Goal: Task Accomplishment & Management: Complete application form

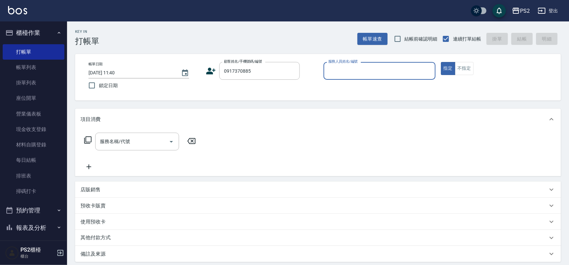
click at [211, 66] on icon at bounding box center [211, 71] width 10 height 10
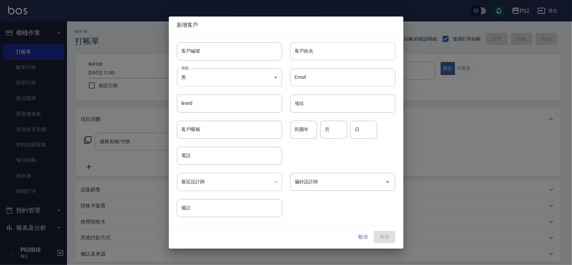
type input "0917370885"
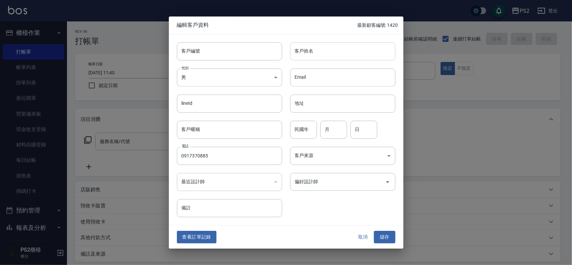
click at [315, 49] on input "客戶姓名" at bounding box center [342, 51] width 105 height 18
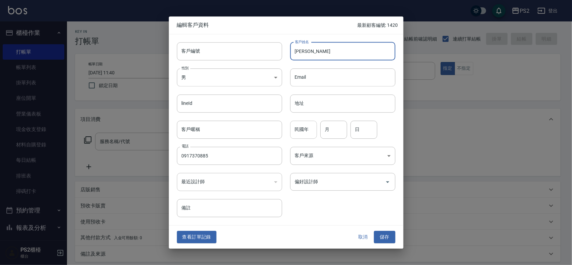
type input "[PERSON_NAME]"
click at [299, 131] on input "民國年" at bounding box center [303, 130] width 27 height 18
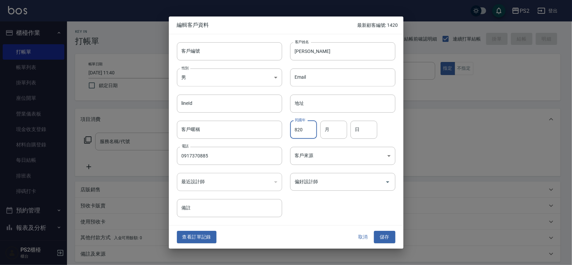
type input "820"
type input "7"
type input "17"
click at [306, 135] on input "820" at bounding box center [303, 130] width 27 height 18
type input "82"
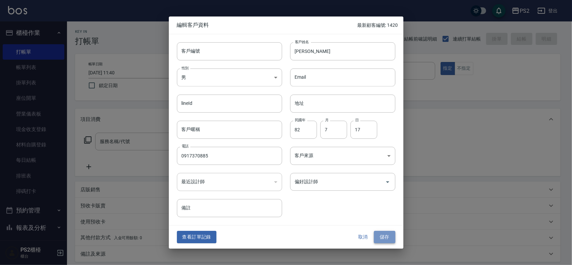
click at [391, 238] on button "儲存" at bounding box center [384, 237] width 21 height 12
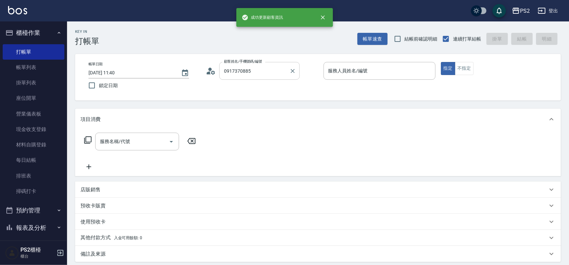
click at [267, 69] on input "0917370885" at bounding box center [254, 71] width 64 height 12
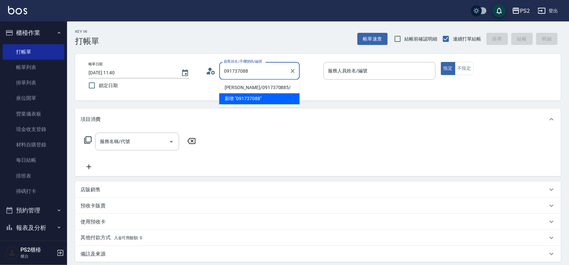
type input "[PERSON_NAME]/0917370885/"
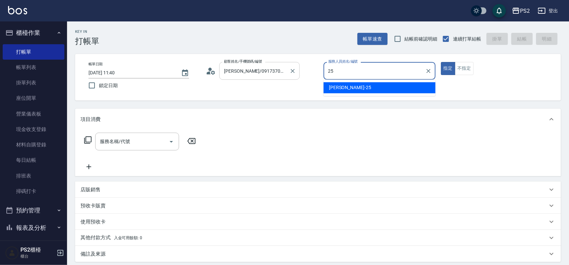
type input "[PERSON_NAME]-25"
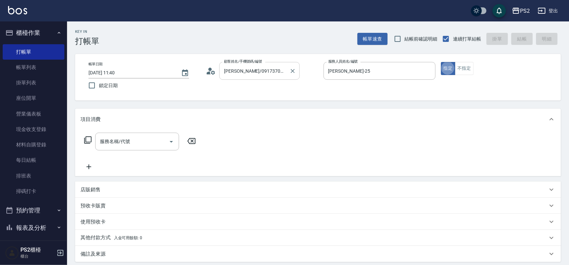
type button "true"
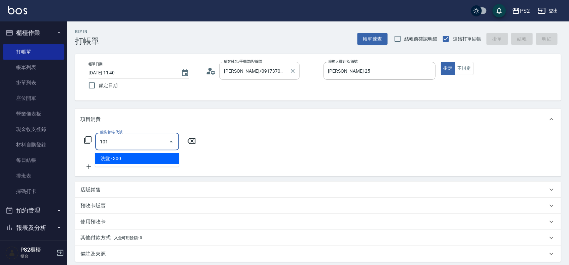
type input "洗髮(101)"
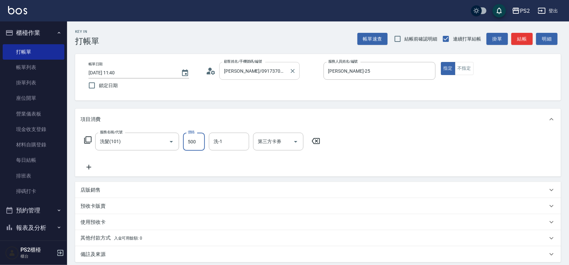
type input "500"
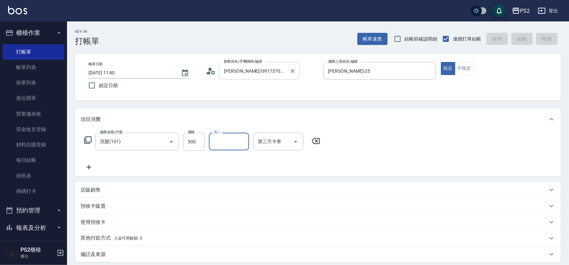
type input "[DATE] 17:44"
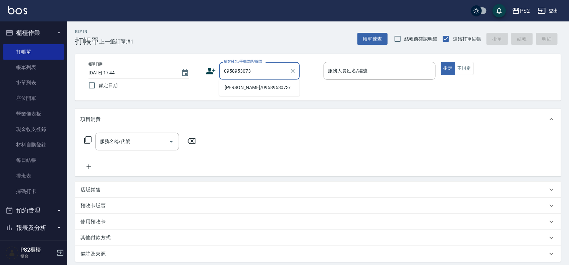
type input "[PERSON_NAME]/0958953073/"
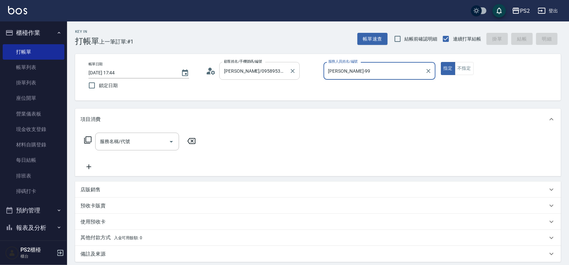
click at [441, 62] on button "指定" at bounding box center [448, 68] width 14 height 13
type input "[PERSON_NAME]-9"
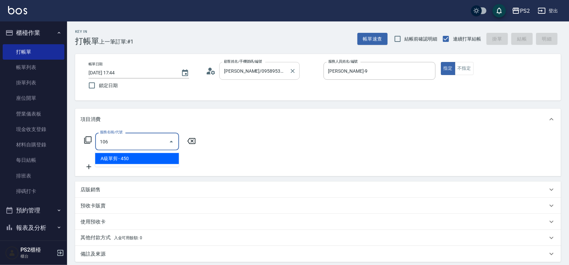
type input "A級單剪(106)"
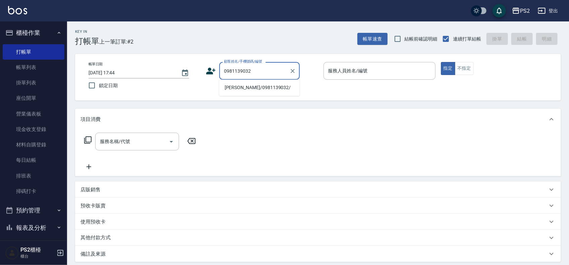
type input "[PERSON_NAME]/0981139032/"
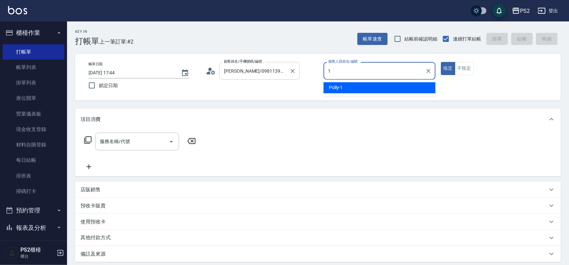
type input "Polly-1"
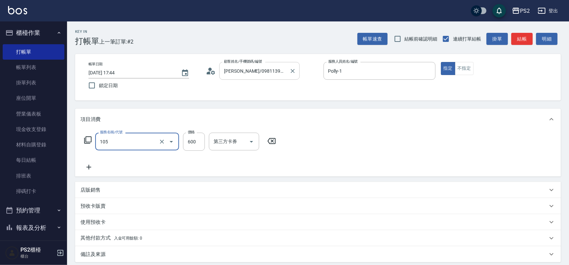
type input "A級洗剪600(105)"
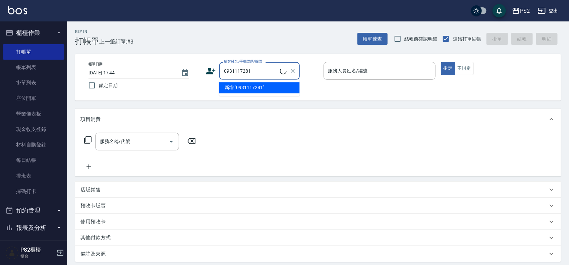
type input "0931117281"
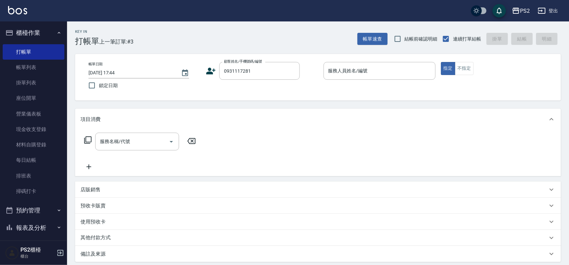
click at [210, 69] on icon at bounding box center [211, 71] width 9 height 7
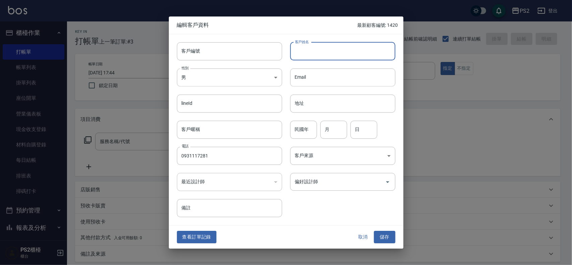
click at [324, 47] on input "客戶姓名" at bounding box center [342, 51] width 105 height 18
type input "[PERSON_NAME]"
click at [298, 133] on input "民國年" at bounding box center [303, 130] width 27 height 18
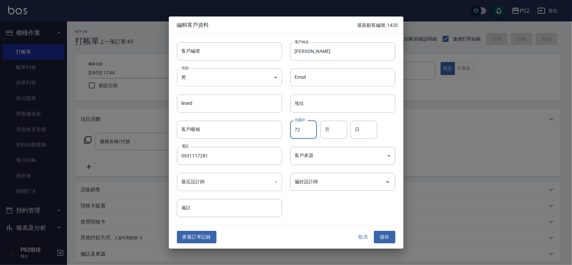
type input "72"
type input "7"
type input "20"
click at [382, 232] on button "儲存" at bounding box center [384, 237] width 21 height 12
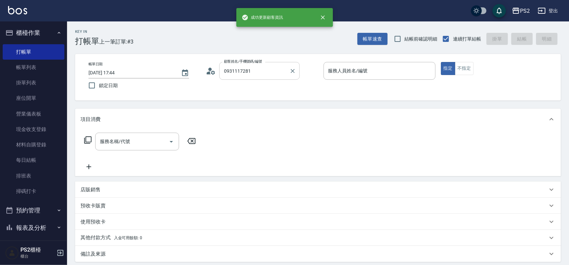
click at [273, 76] on input "0931117281" at bounding box center [254, 71] width 64 height 12
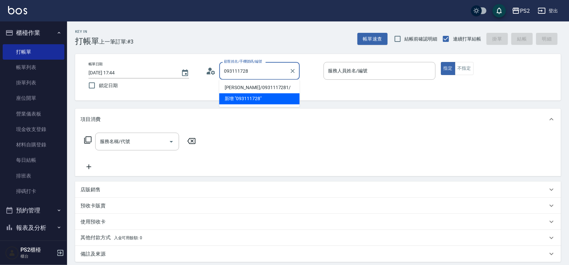
type input "[PERSON_NAME]/0931117281/"
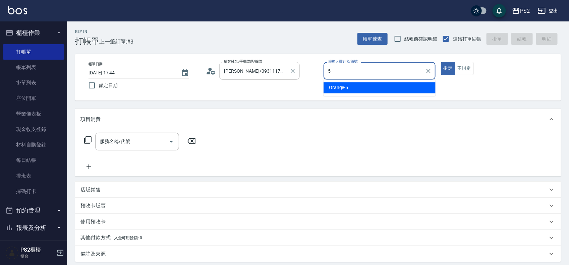
type input "Orange-5"
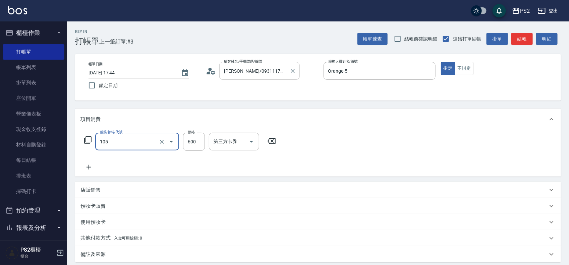
type input "A級洗剪600(105)"
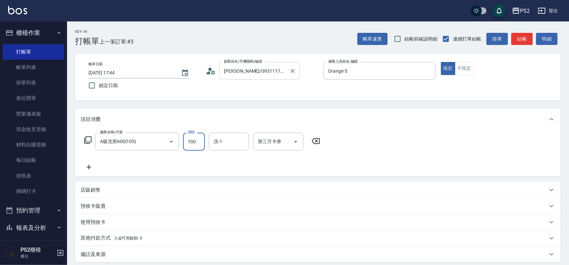
type input "700"
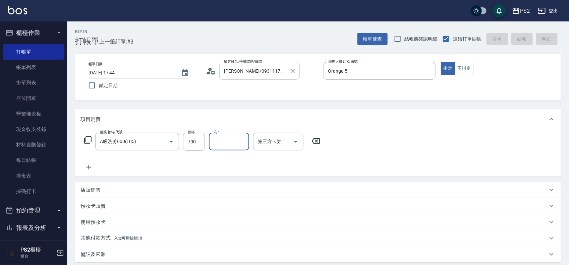
type input "[DATE] 17:45"
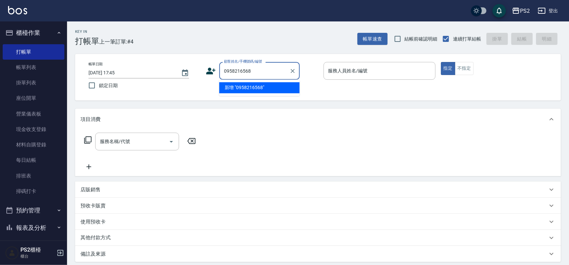
type input "0958216568"
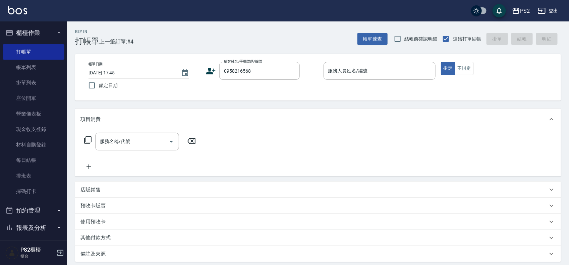
click at [206, 69] on icon at bounding box center [211, 71] width 10 height 10
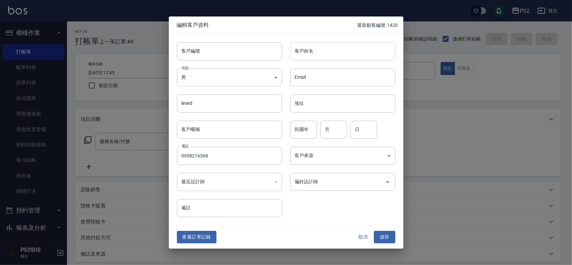
click at [320, 58] on input "客戶姓名" at bounding box center [342, 51] width 105 height 18
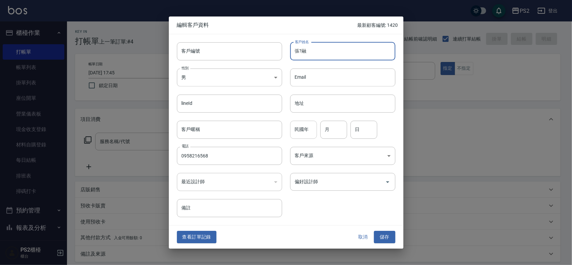
type input "張?融"
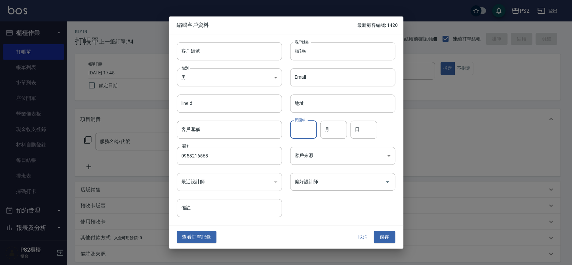
click at [299, 135] on input "民國年" at bounding box center [303, 130] width 27 height 18
type input "71"
type input "12"
type input "27"
click at [384, 245] on div "查看訂單記錄 取消 儲存" at bounding box center [286, 237] width 235 height 23
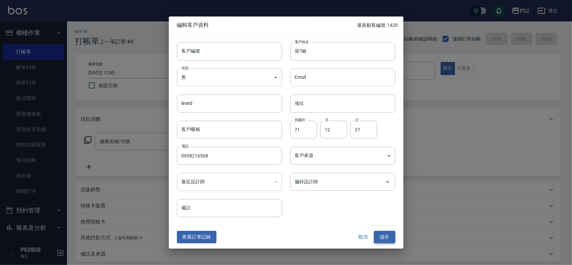
click at [387, 242] on button "儲存" at bounding box center [384, 237] width 21 height 12
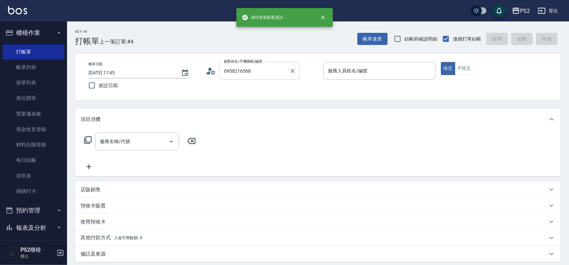
click at [278, 69] on input "0958216568" at bounding box center [254, 71] width 64 height 12
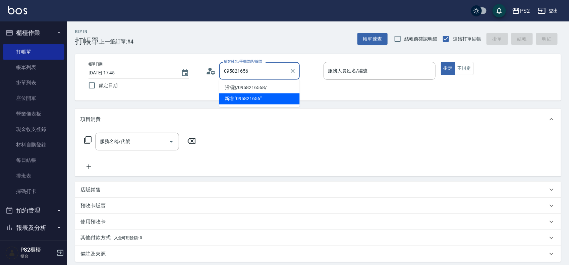
type input "張?融/0958216568/"
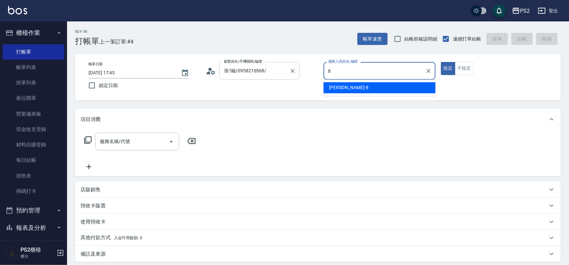
type input "Lori-8"
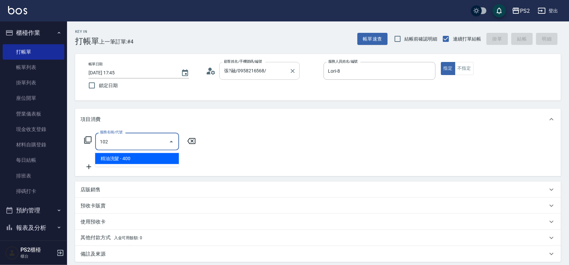
type input "精油洗髮(102)"
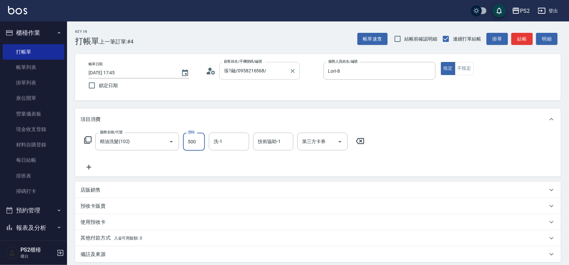
type input "500"
type input "[PERSON_NAME]-25"
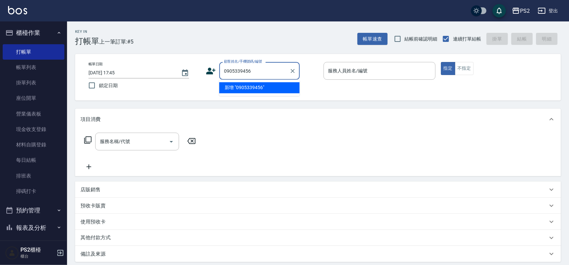
type input "0905339456"
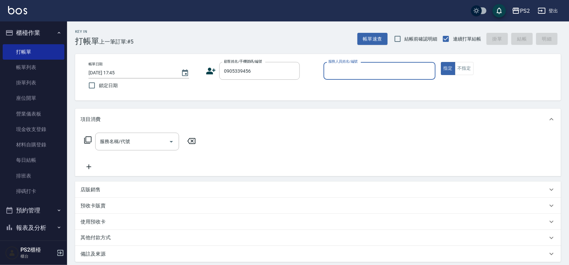
click at [215, 71] on icon at bounding box center [211, 71] width 10 height 10
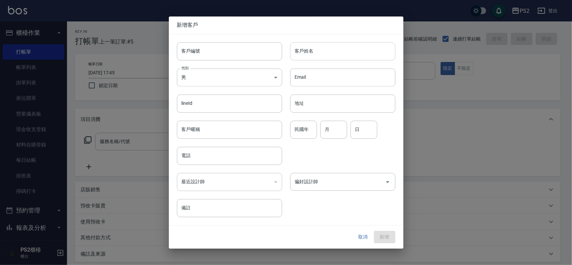
type input "0905339456"
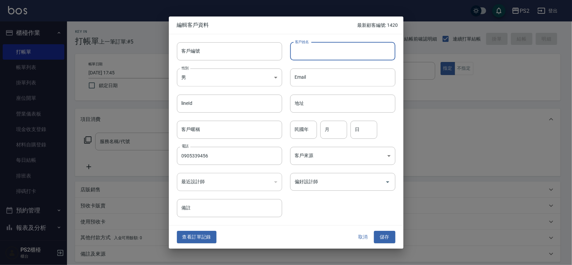
click at [342, 46] on input "客戶姓名" at bounding box center [342, 51] width 105 height 18
type input "[PERSON_NAME]?"
click at [299, 128] on input "民國年" at bounding box center [303, 130] width 27 height 18
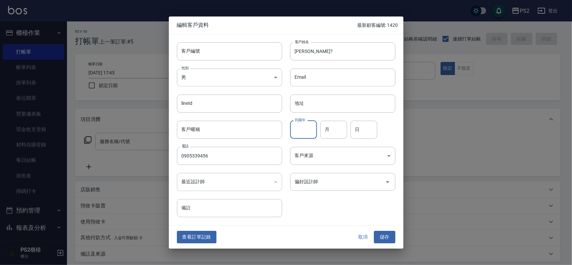
click at [299, 128] on input "民國年" at bounding box center [303, 130] width 27 height 18
type input "81"
type input "10"
type input "4"
click at [388, 236] on button "儲存" at bounding box center [384, 237] width 21 height 12
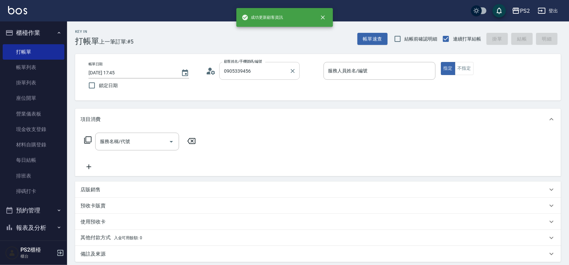
click at [259, 69] on input "0905339456" at bounding box center [254, 71] width 64 height 12
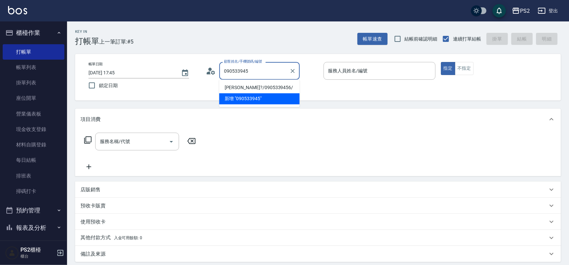
click at [260, 85] on li "[PERSON_NAME]?/0905339456/" at bounding box center [259, 87] width 80 height 11
type input "[PERSON_NAME]?/0905339456/"
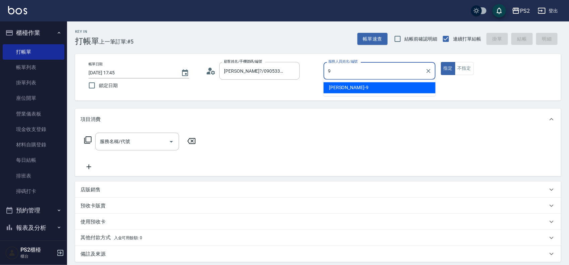
type input "[PERSON_NAME]-9"
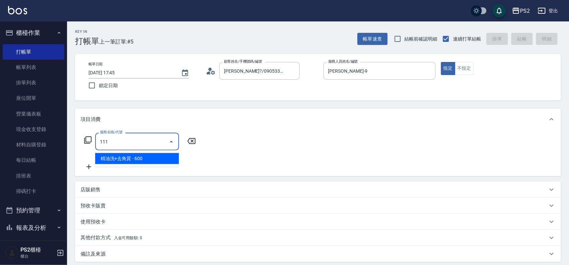
type input "精油洗+去角質(111)"
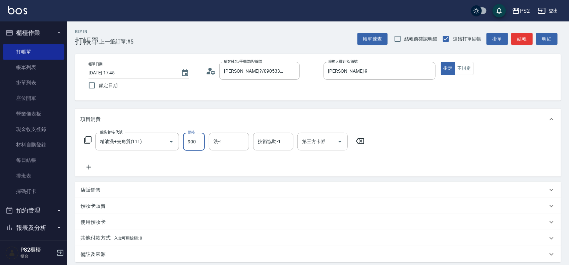
type input "900"
type input "[PERSON_NAME]-20"
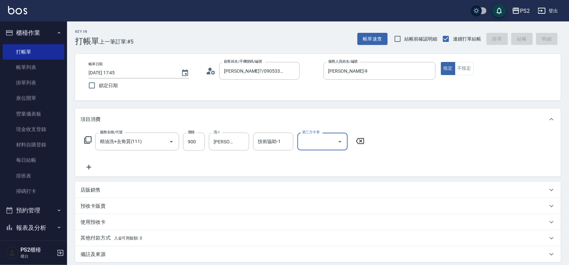
type input "[DATE] 17:46"
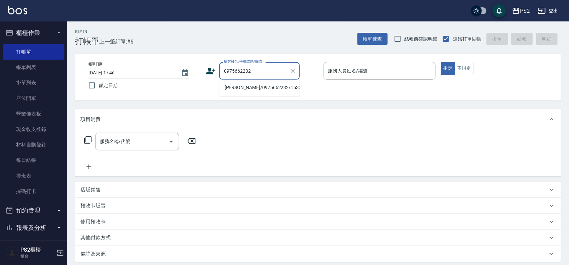
type input "[PERSON_NAME]/0975662232/15358"
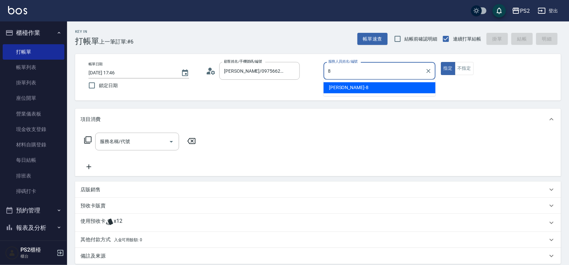
type input "Lori-8"
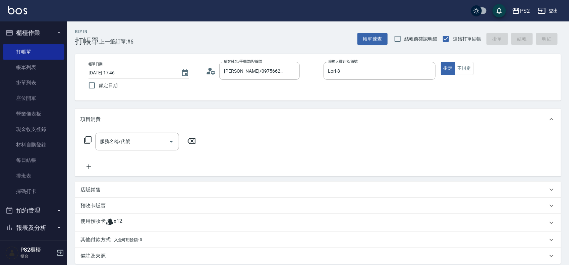
click at [115, 206] on div "預收卡販賣" at bounding box center [313, 206] width 467 height 7
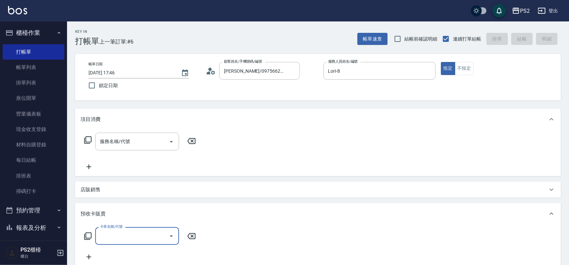
scroll to position [42, 0]
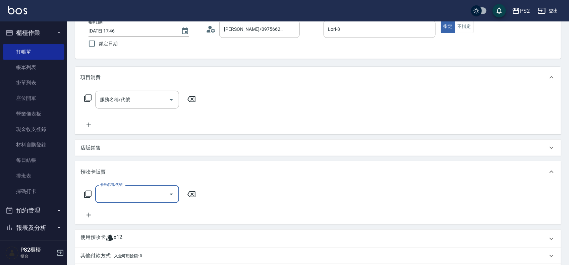
click at [90, 194] on icon at bounding box center [88, 194] width 8 height 8
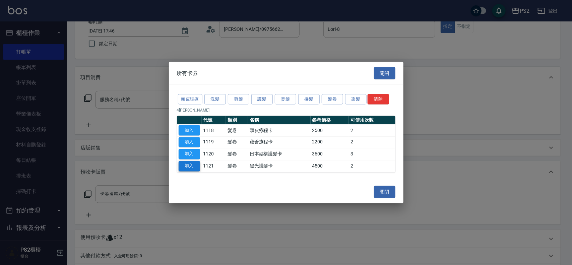
click at [190, 168] on button "加入" at bounding box center [189, 166] width 21 height 10
type input "黑光護髮卡(1121)"
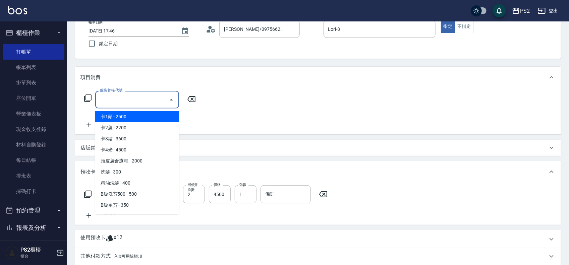
click at [107, 97] on div "服務名稱/代號 服務名稱/代號" at bounding box center [137, 100] width 84 height 18
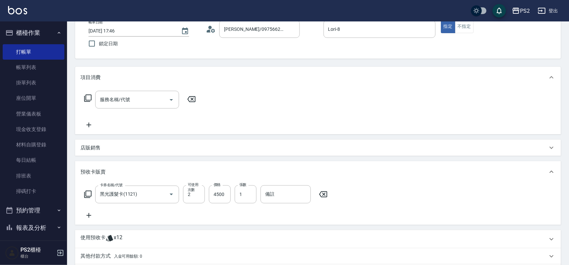
click at [89, 95] on icon at bounding box center [87, 98] width 7 height 7
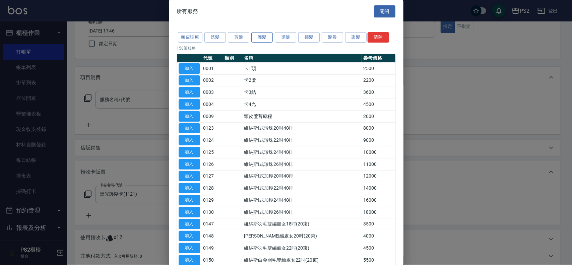
click at [263, 36] on button "護髮" at bounding box center [261, 38] width 21 height 10
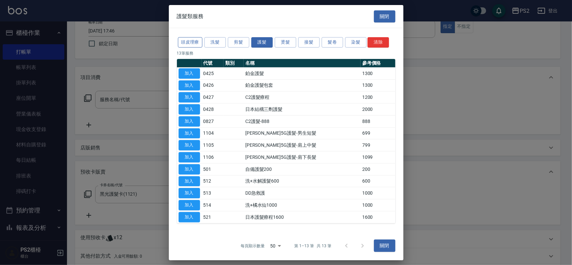
click at [193, 42] on button "頭皮理療" at bounding box center [190, 42] width 25 height 10
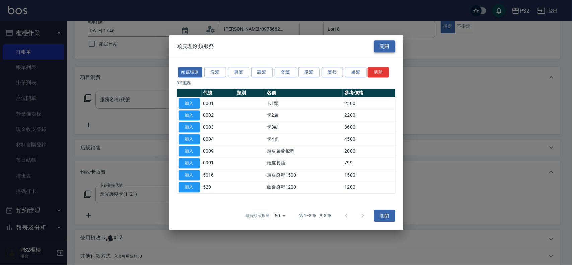
click at [381, 47] on button "關閉" at bounding box center [384, 46] width 21 height 12
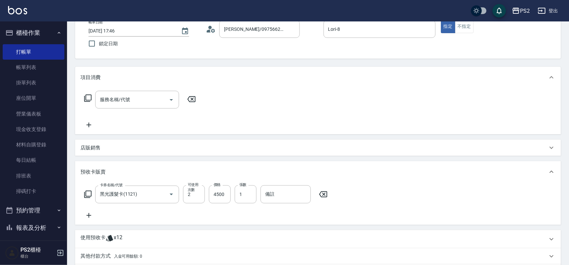
click at [126, 81] on div "項目消費" at bounding box center [318, 77] width 486 height 21
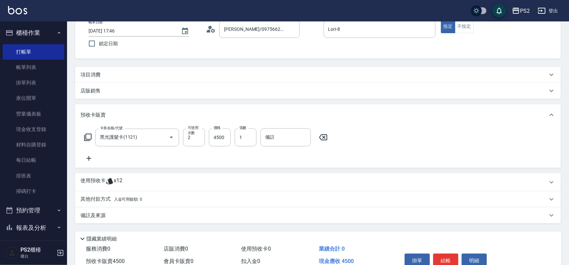
click at [127, 94] on div "店販銷售" at bounding box center [313, 91] width 467 height 7
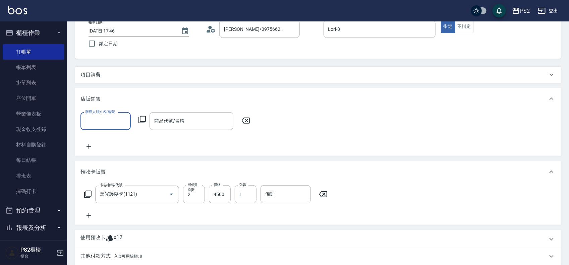
scroll to position [0, 0]
click at [124, 99] on div "店販銷售" at bounding box center [313, 99] width 467 height 7
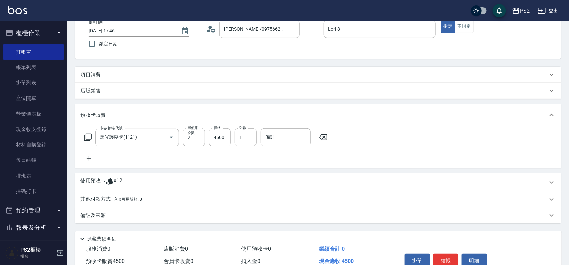
click at [129, 75] on div "項目消費" at bounding box center [313, 74] width 467 height 7
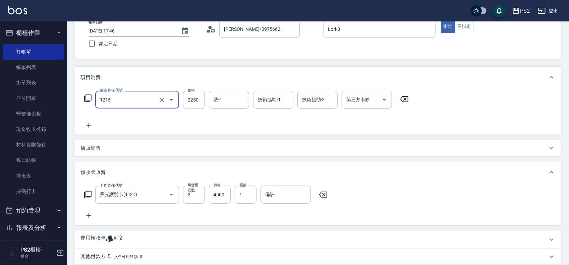
type input "黑光卡使用(2024)(1215)"
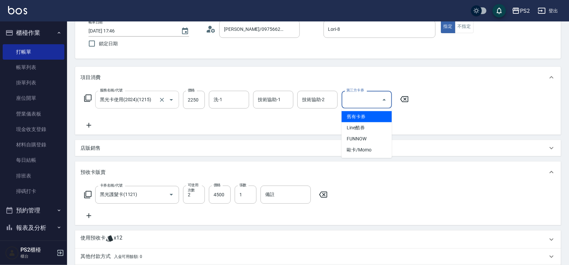
type input "舊有卡券"
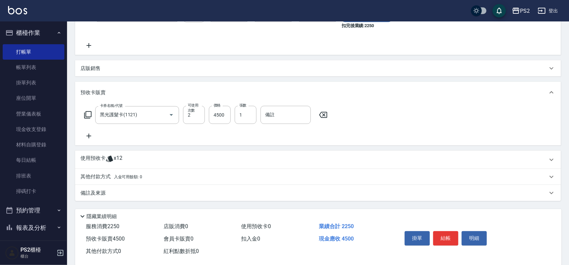
scroll to position [139, 0]
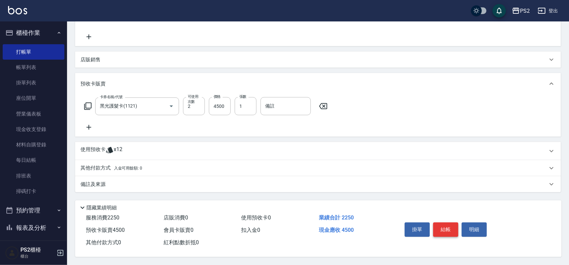
click at [448, 224] on button "結帳" at bounding box center [445, 230] width 25 height 14
type input "[DATE] 17:47"
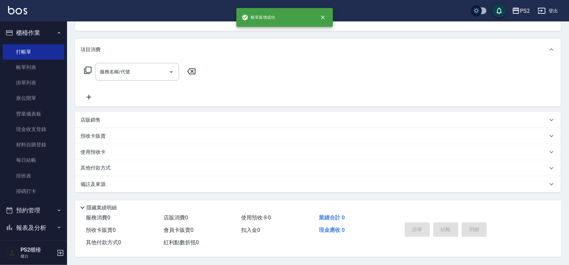
scroll to position [0, 0]
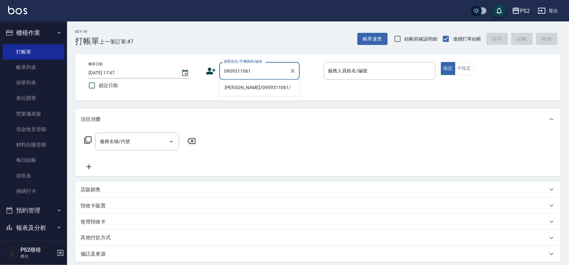
type input "[PERSON_NAME]/0909311061/"
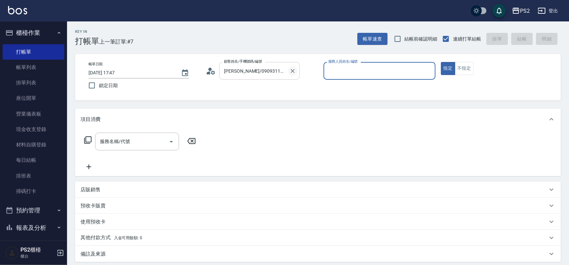
click at [294, 71] on icon "Clear" at bounding box center [292, 71] width 7 height 7
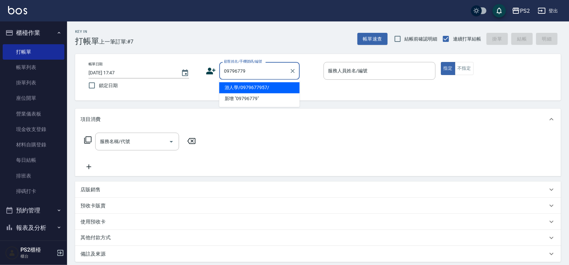
type input "游人學/0979677957/"
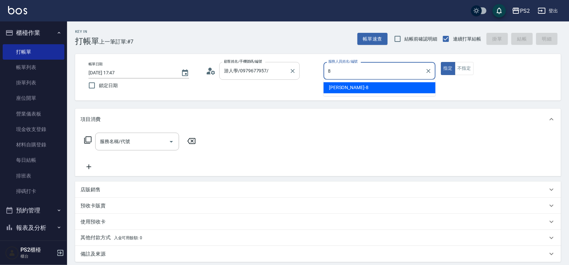
type input "Lori-8"
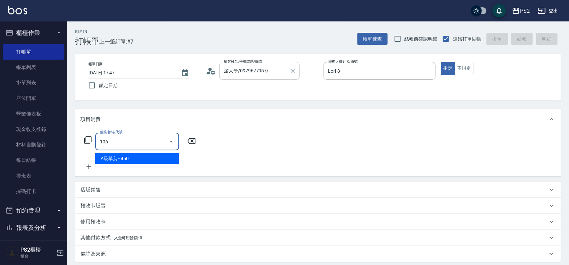
type input "A級單剪(106)"
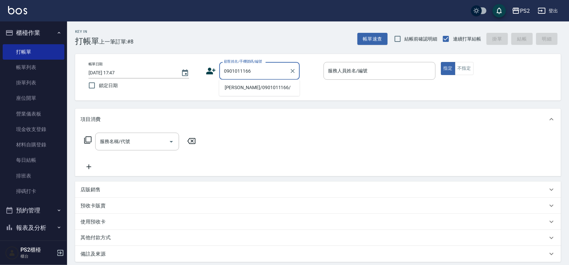
type input "[PERSON_NAME]/0901011166/"
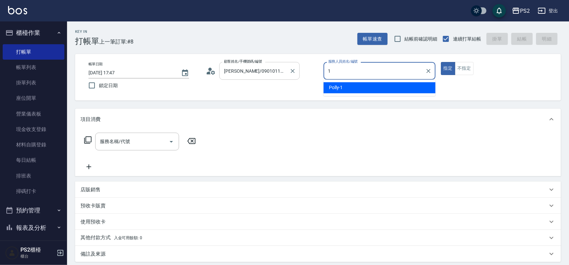
type input "Polly-1"
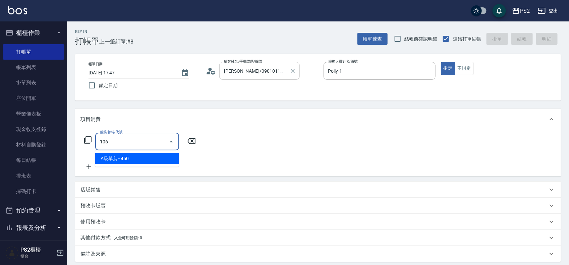
type input "A級單剪(106)"
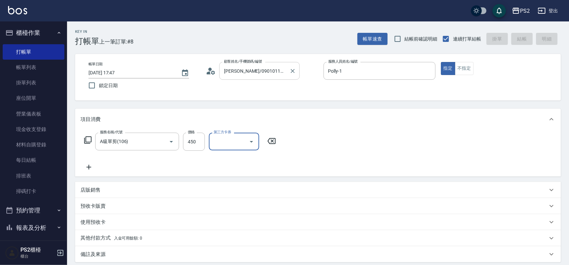
type input "[DATE] 17:48"
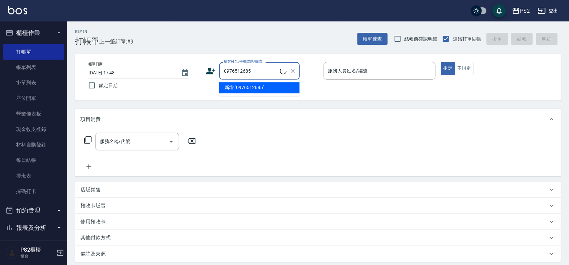
type input "0976512685"
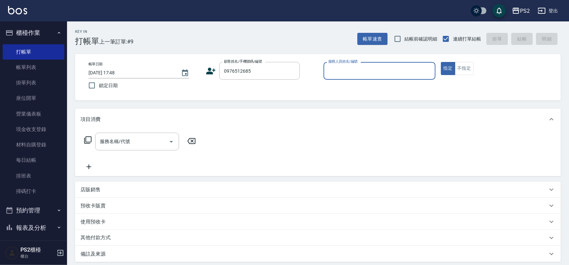
click at [212, 69] on icon at bounding box center [211, 71] width 10 height 10
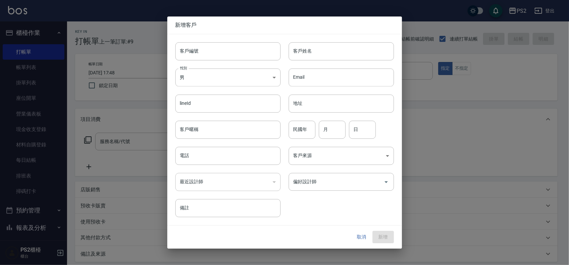
type input "0976512685"
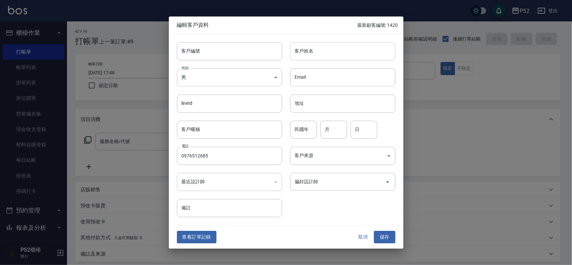
click at [324, 56] on input "客戶姓名" at bounding box center [342, 51] width 105 height 18
type input "熊馥媺"
click at [294, 129] on input "民國年" at bounding box center [303, 130] width 27 height 18
type input "93"
type input "4"
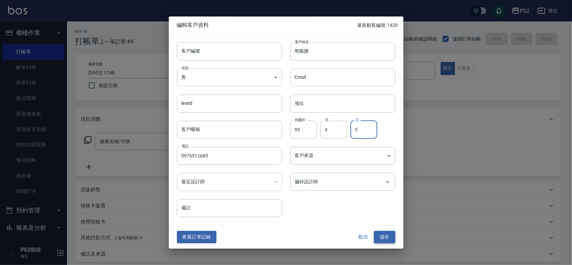
type input "5"
click at [387, 235] on button "儲存" at bounding box center [384, 237] width 21 height 12
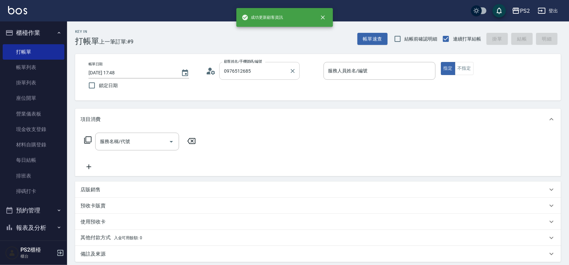
click at [264, 64] on div "0976512685 顧客姓名/手機號碼/編號" at bounding box center [259, 71] width 80 height 18
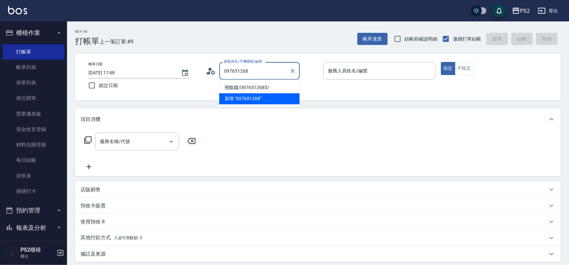
click at [256, 84] on li "熊馥媺/0976512685/" at bounding box center [259, 87] width 80 height 11
type input "熊馥媺/0976512685/"
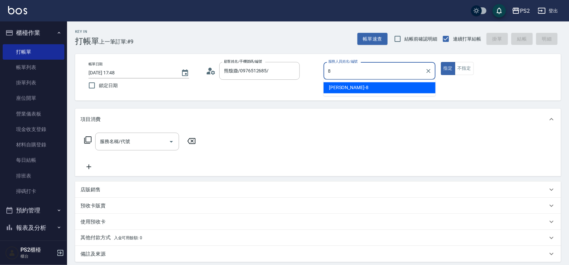
type input "Lori-8"
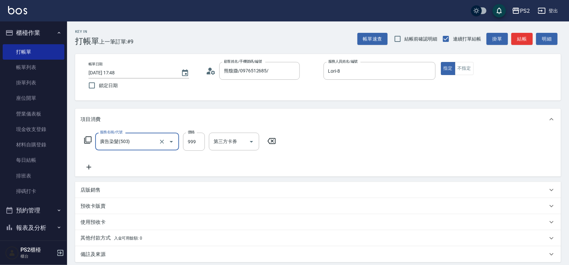
type input "廣告染髮(503)"
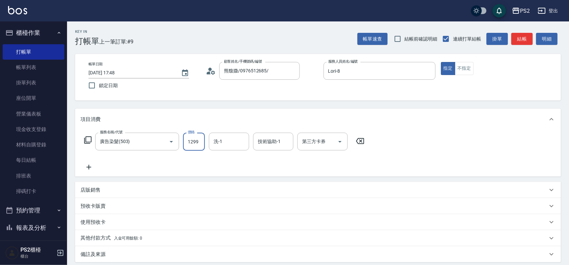
type input "1299"
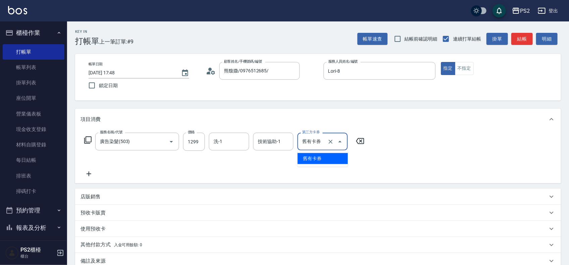
type input "舊有卡券"
click at [361, 140] on icon at bounding box center [360, 141] width 17 height 8
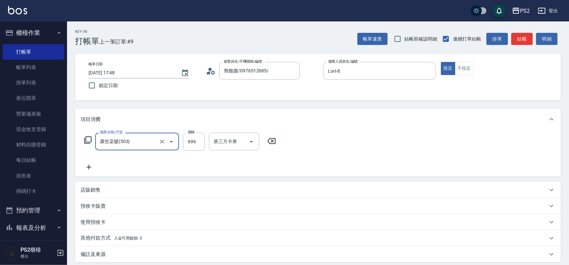
type input "廣告染髮(503)"
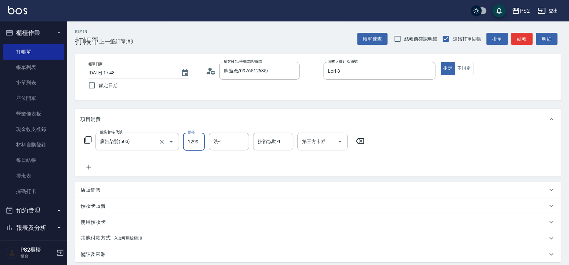
type input "1299"
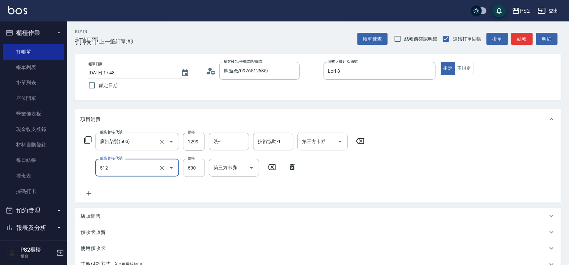
type input "洗+水解護髮600(512)"
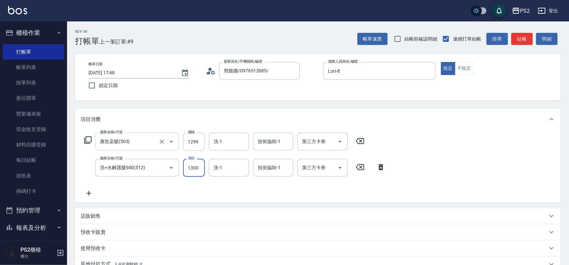
type input "1300"
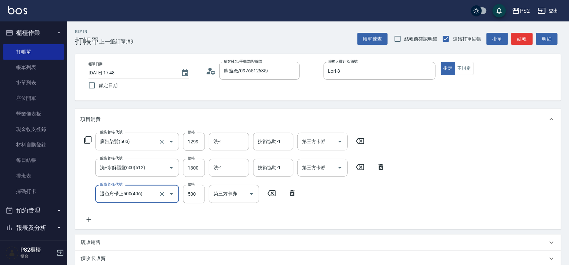
type input "退色肩帶上500(406)"
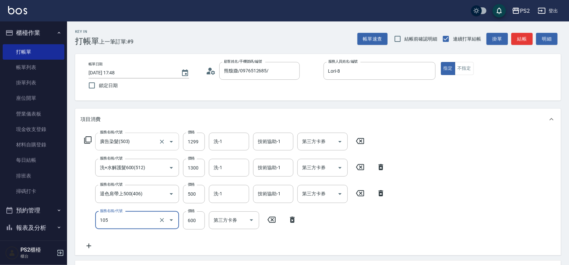
type input "A級洗剪600(105)"
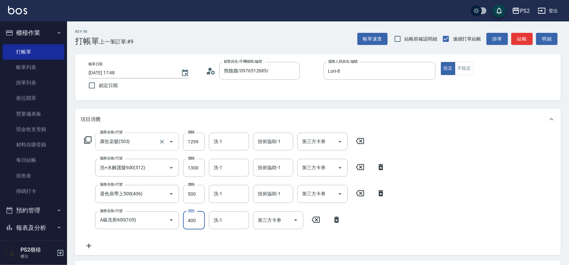
type input "400"
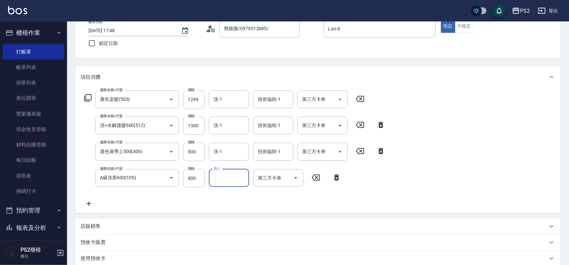
scroll to position [151, 0]
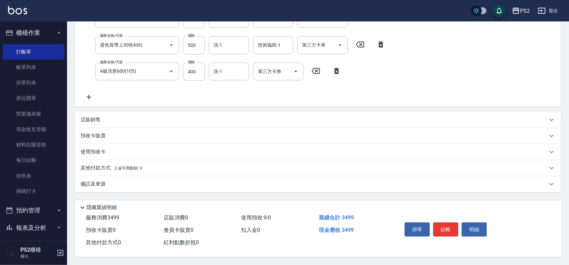
click at [121, 166] on span "入金可用餘額: 0" at bounding box center [128, 168] width 29 height 5
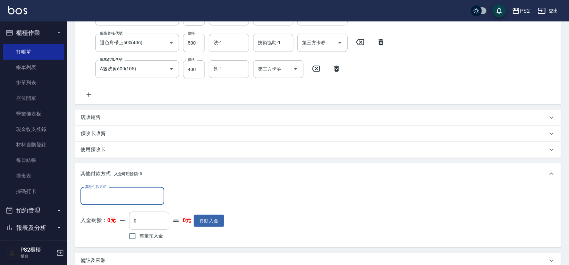
scroll to position [0, 0]
click at [107, 199] on input "其他付款方式" at bounding box center [122, 196] width 78 height 12
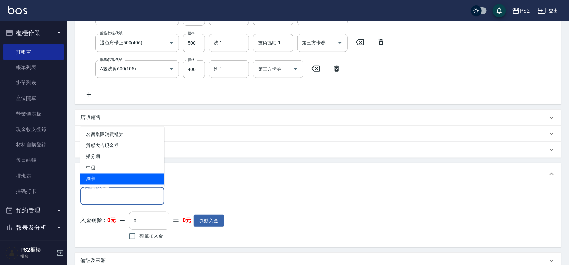
click at [133, 177] on span "刷卡" at bounding box center [122, 179] width 84 height 11
type input "刷卡"
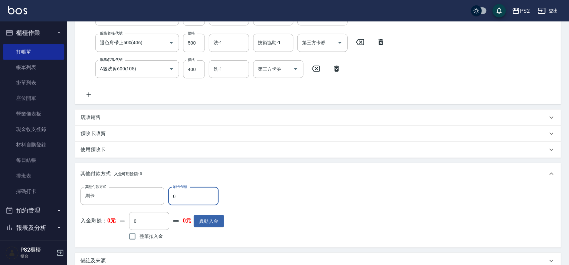
drag, startPoint x: 171, startPoint y: 197, endPoint x: 166, endPoint y: 197, distance: 5.4
click at [166, 197] on div "其他付款方式 刷卡 其他付款方式 刷卡金額 0 刷卡金額" at bounding box center [152, 196] width 144 height 18
click at [182, 194] on input "0" at bounding box center [193, 196] width 50 height 18
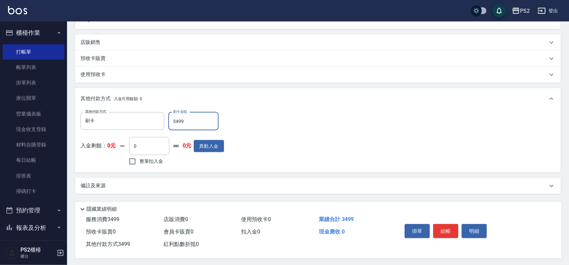
scroll to position [230, 0]
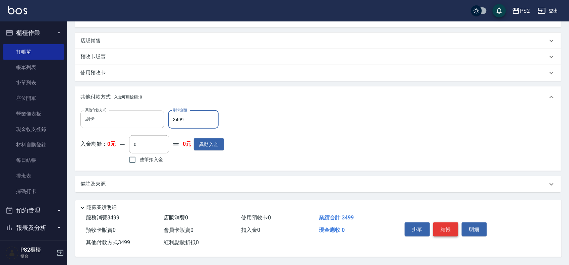
type input "3499"
click at [449, 223] on button "結帳" at bounding box center [445, 230] width 25 height 14
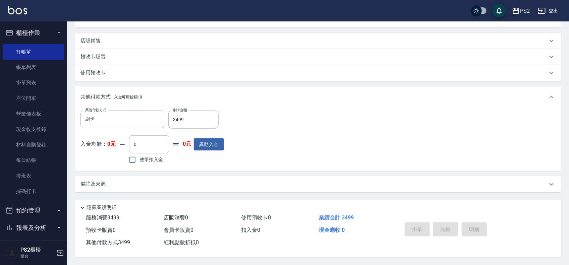
type input "[DATE] 17:49"
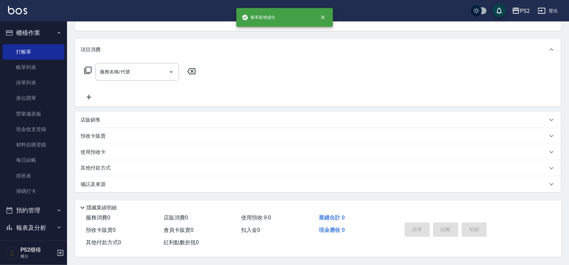
scroll to position [0, 0]
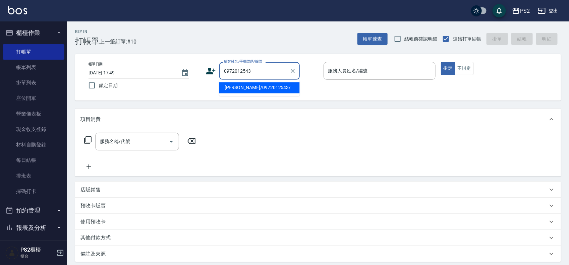
type input "[PERSON_NAME]/0972012543/"
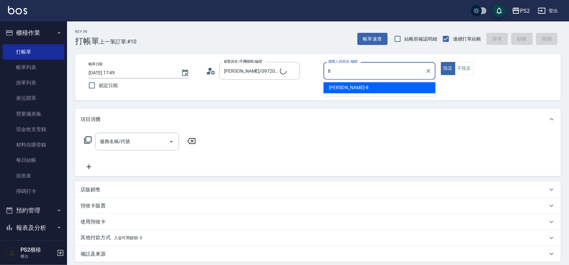
type input "Lori-8"
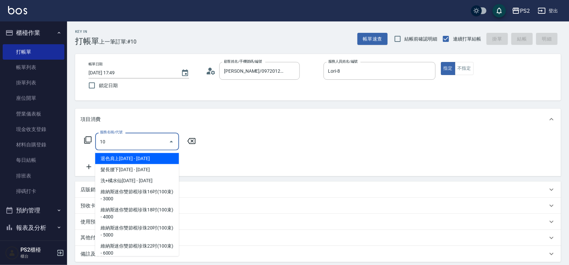
type input "1"
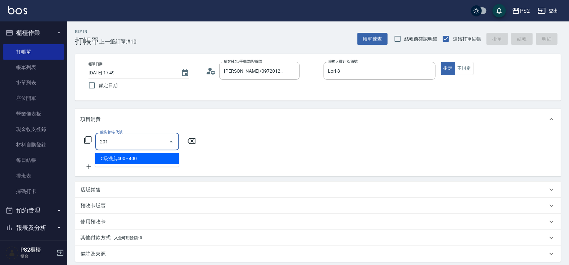
type input "C級洗剪400(201)"
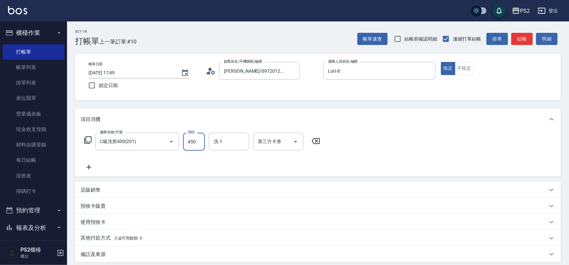
type input "450"
click at [472, 66] on button "不指定" at bounding box center [464, 68] width 19 height 13
type button "false"
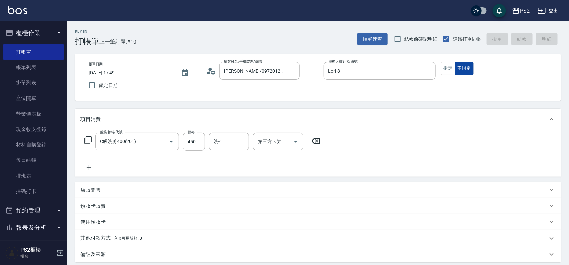
type input "[DATE] 17:50"
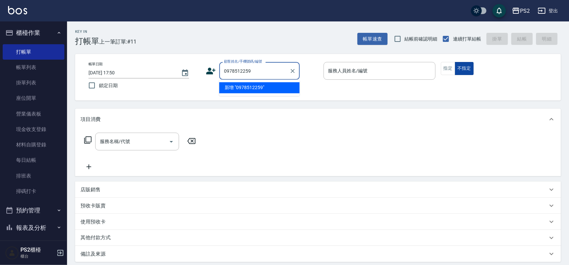
type input "0978512259"
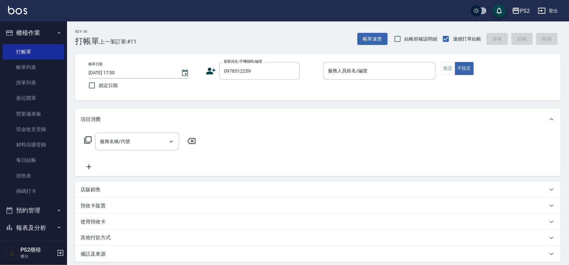
click at [210, 71] on icon at bounding box center [211, 71] width 9 height 7
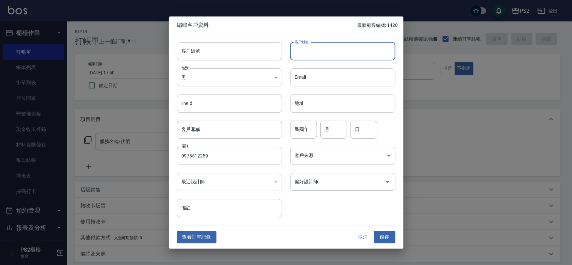
click at [317, 53] on input "客戶姓名" at bounding box center [342, 51] width 105 height 18
type input "5"
type input "[PERSON_NAME]"
drag, startPoint x: 501, startPoint y: 144, endPoint x: 174, endPoint y: 285, distance: 355.6
drag, startPoint x: 174, startPoint y: 285, endPoint x: 305, endPoint y: 128, distance: 204.5
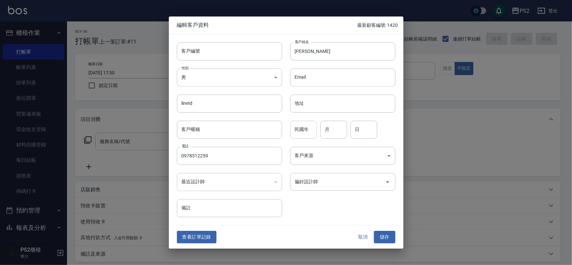
click at [306, 128] on div "民國年 民國年" at bounding box center [303, 130] width 27 height 18
click at [305, 128] on div "民國年 民國年" at bounding box center [303, 130] width 27 height 18
click at [305, 128] on input "民國年" at bounding box center [303, 130] width 27 height 18
type input "74"
type input "2"
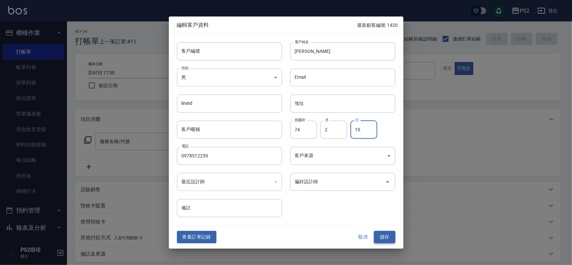
type input "10"
click at [382, 237] on button "儲存" at bounding box center [384, 237] width 21 height 12
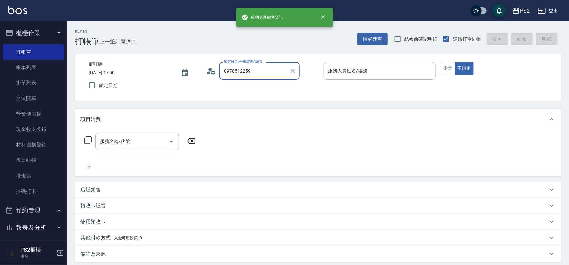
click at [267, 74] on input "0978512259" at bounding box center [254, 71] width 64 height 12
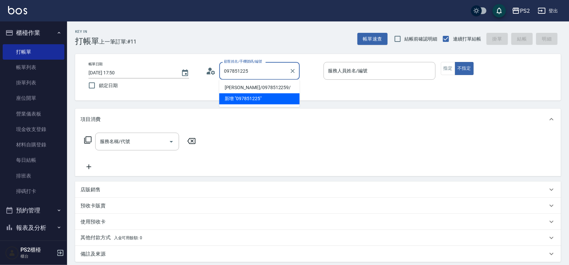
click at [230, 85] on li "[PERSON_NAME]/0978512259/" at bounding box center [259, 87] width 80 height 11
type input "[PERSON_NAME]/0978512259/"
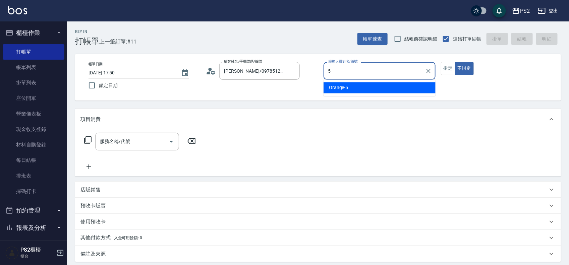
type input "Orange-5"
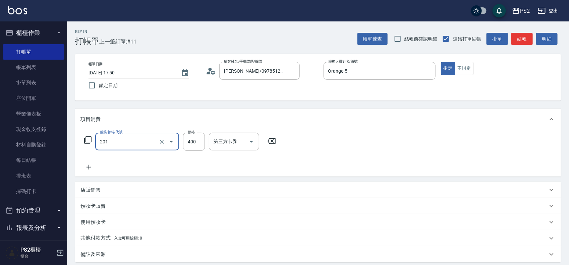
type input "C級洗剪400(201)"
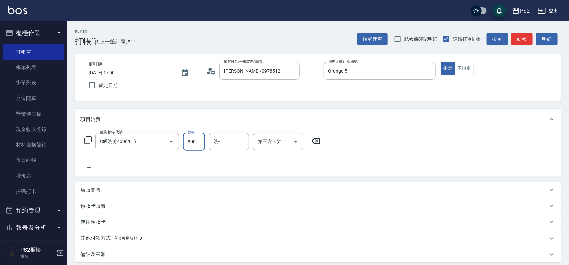
type input "800"
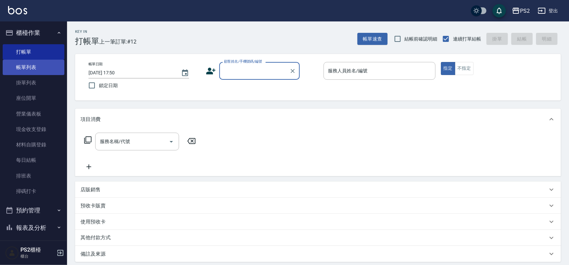
click at [38, 64] on link "帳單列表" at bounding box center [34, 67] width 62 height 15
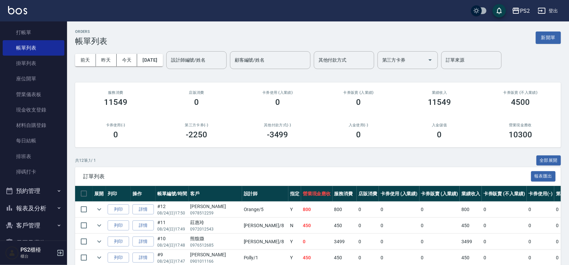
scroll to position [73, 0]
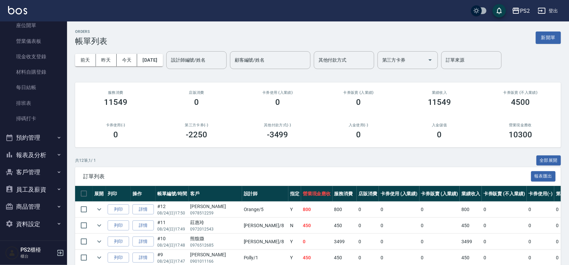
click at [43, 157] on button "報表及分析" at bounding box center [34, 155] width 62 height 17
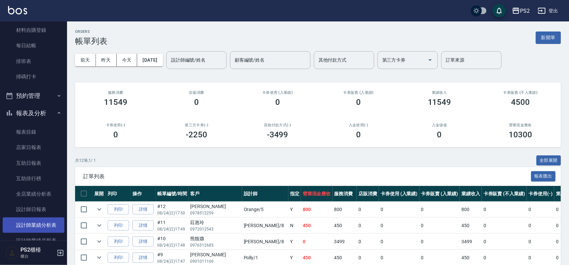
scroll to position [157, 0]
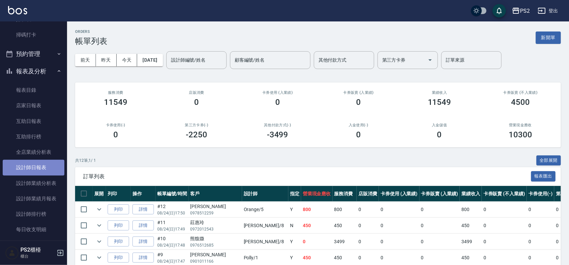
click at [42, 169] on link "設計師日報表" at bounding box center [34, 167] width 62 height 15
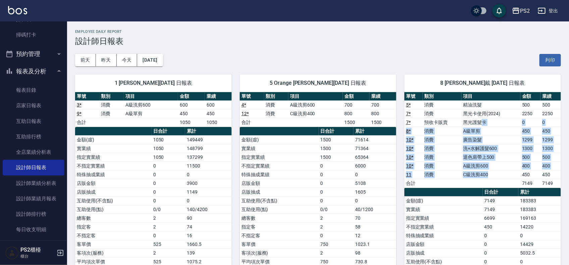
drag, startPoint x: 491, startPoint y: 136, endPoint x: 512, endPoint y: 179, distance: 47.8
click at [512, 179] on tbody "5 * 消費 精油洗髮 500 500 7 * 消費 黑光卡使用[PHONE_NUMBER] * 預收卡販賣 黑光護髮卡 0 0 8 * 消費 A級單剪 45…" at bounding box center [482, 144] width 157 height 87
click at [512, 179] on td "C級洗剪400" at bounding box center [490, 174] width 59 height 9
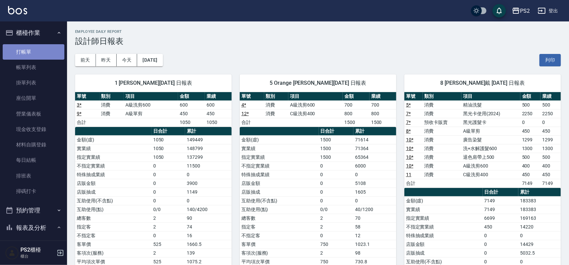
click at [42, 53] on link "打帳單" at bounding box center [34, 51] width 62 height 15
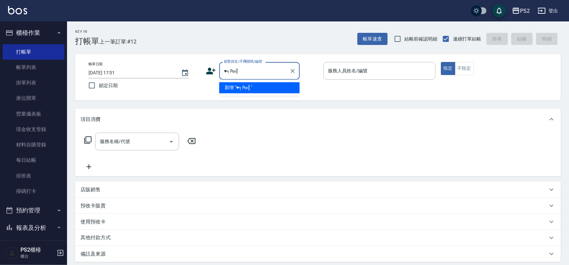
type input "♥╕₧╣"
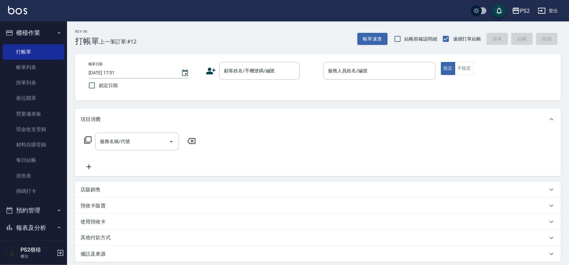
click at [245, 48] on div "Key In 打帳單 上一筆訂單:#12 帳單速查 結帳前確認明細 連續打單結帳 掛單 結帳 明細 帳單日期 [DATE] 17:51 鎖定日期 顧客姓名/手…" at bounding box center [318, 178] width 502 height 314
click at [251, 66] on div "顧客姓名/手機號碼/編號 顧客姓名/手機號碼/編號" at bounding box center [259, 71] width 80 height 18
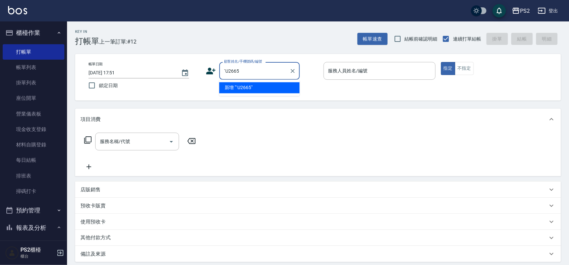
type input "♥"
type input "񁐀"
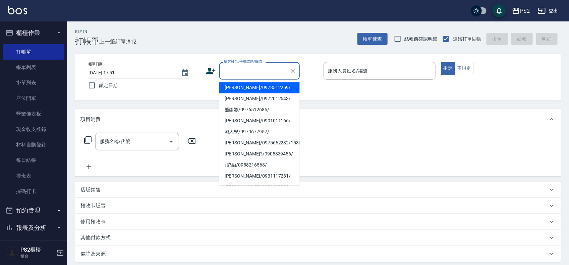
type input "╕"
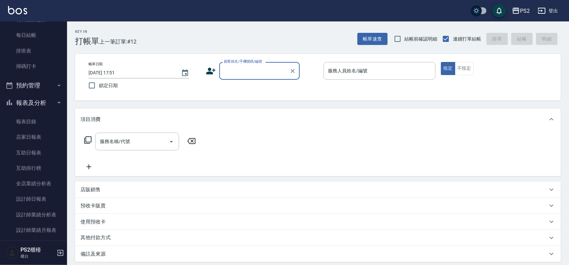
scroll to position [126, 0]
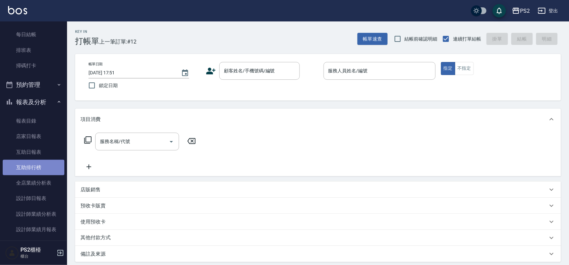
click at [54, 165] on link "互助排行榜" at bounding box center [34, 167] width 62 height 15
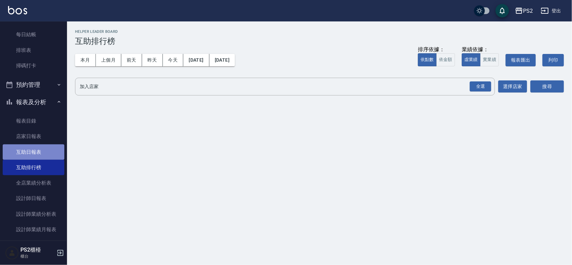
click at [45, 156] on link "互助日報表" at bounding box center [34, 152] width 62 height 15
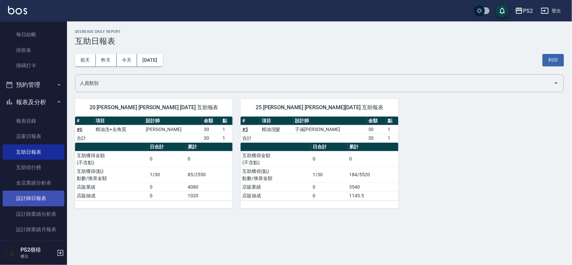
click at [46, 192] on link "設計師日報表" at bounding box center [34, 198] width 62 height 15
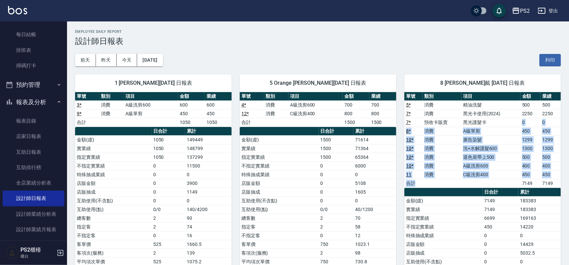
drag, startPoint x: 492, startPoint y: 124, endPoint x: 520, endPoint y: 190, distance: 71.7
click at [520, 188] on tbody "5 * 消費 精油洗髮 500 500 7 * 消費 黑光卡使用[PHONE_NUMBER] * 預收卡販賣 黑光護髮卡 0 0 8 * 消費 A級單剪 45…" at bounding box center [482, 144] width 157 height 87
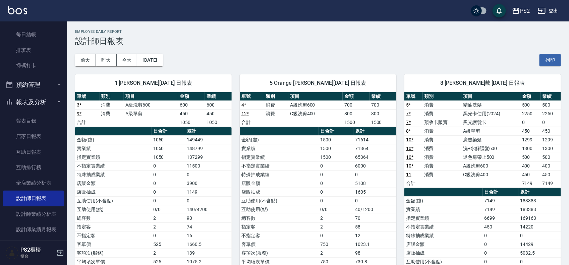
click at [520, 215] on td "169163" at bounding box center [539, 218] width 43 height 9
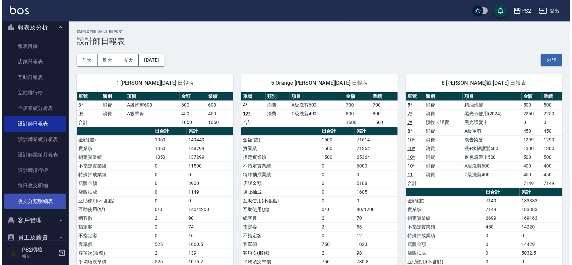
scroll to position [210, 0]
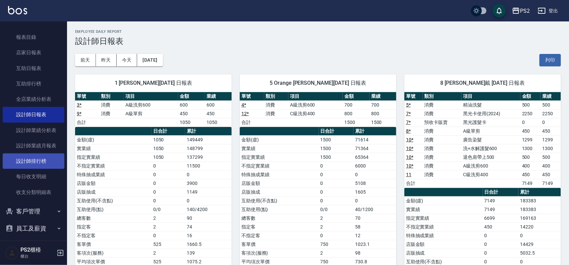
click at [45, 161] on link "設計師排行榜" at bounding box center [34, 161] width 62 height 15
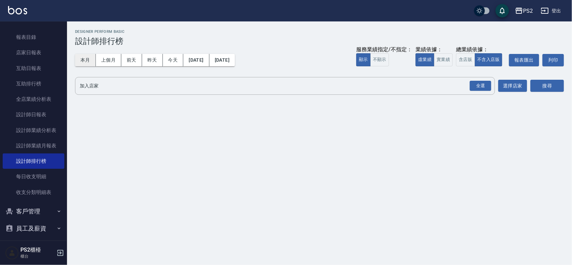
click at [91, 58] on button "本月" at bounding box center [85, 60] width 21 height 12
click at [442, 59] on button "實業績" at bounding box center [443, 59] width 19 height 13
drag, startPoint x: 480, startPoint y: 77, endPoint x: 484, endPoint y: 83, distance: 6.6
click at [482, 79] on div "全選" at bounding box center [480, 86] width 23 height 18
click at [484, 84] on div "全選" at bounding box center [480, 86] width 21 height 10
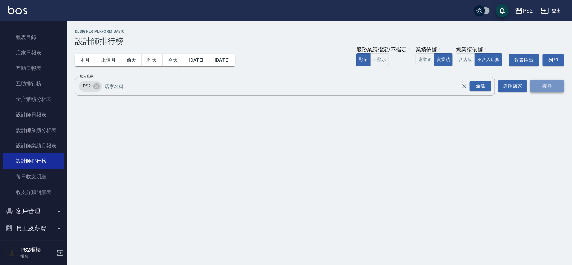
click at [534, 87] on button "搜尋" at bounding box center [548, 86] width 34 height 12
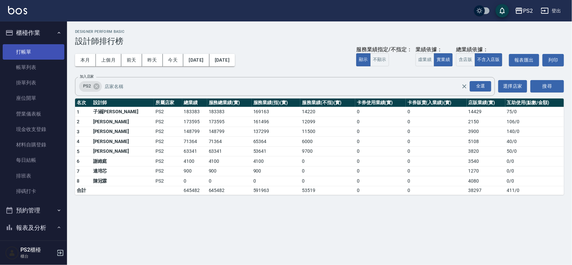
click at [41, 49] on link "打帳單" at bounding box center [34, 51] width 62 height 15
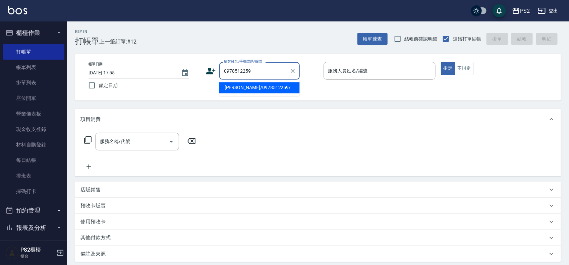
type input "[PERSON_NAME]/0978512259/"
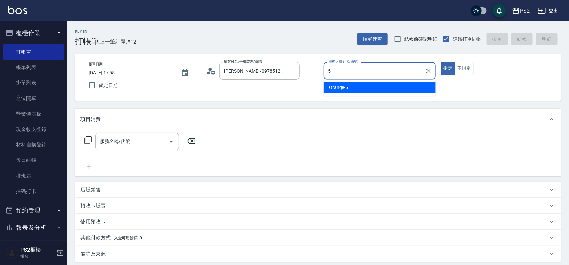
type input "Orange-5"
type button "true"
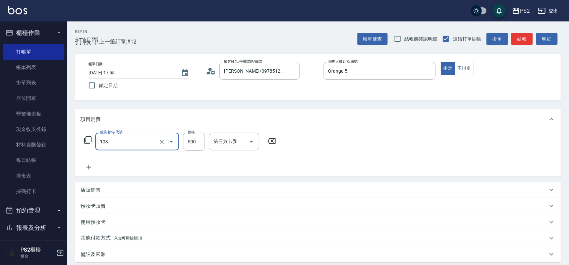
type input "B級洗剪500(103)"
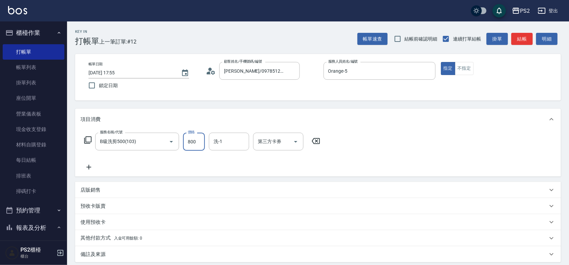
type input "800"
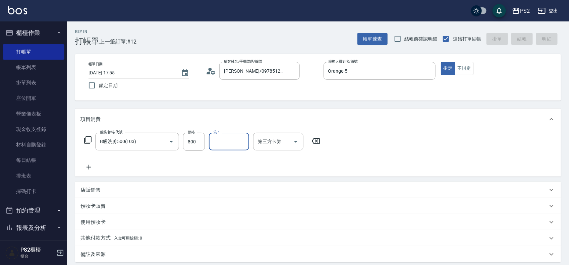
type input "[DATE] 18:11"
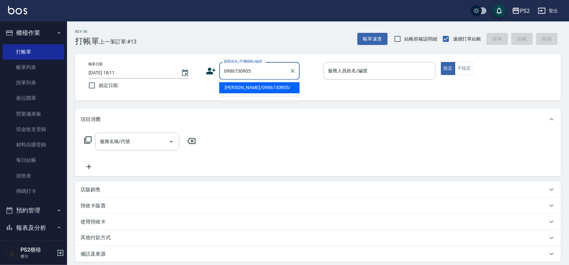
type input "[PERSON_NAME]/0986730905/"
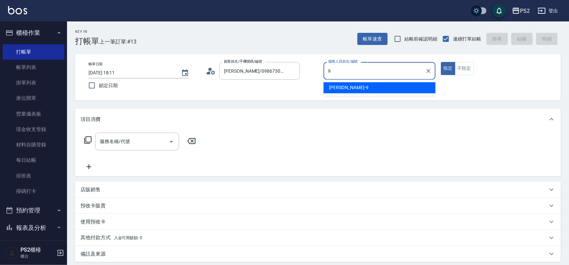
type input "[PERSON_NAME]-9"
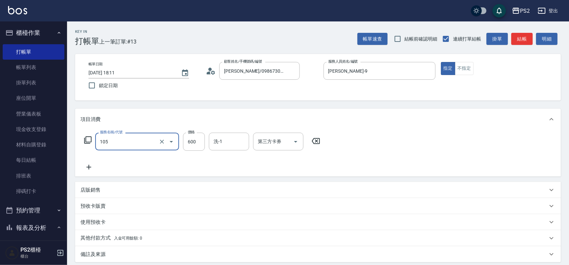
type input "A級洗剪600(105)"
type input "1050"
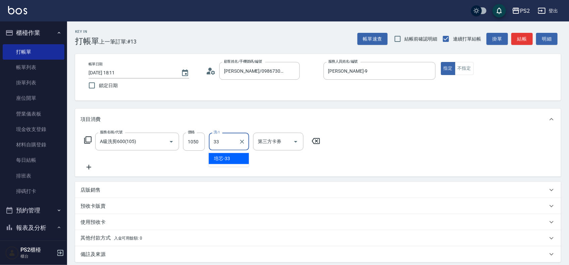
type input "培芯-33"
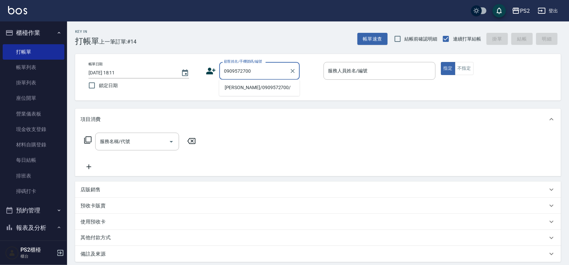
type input "[PERSON_NAME]/0909572700/"
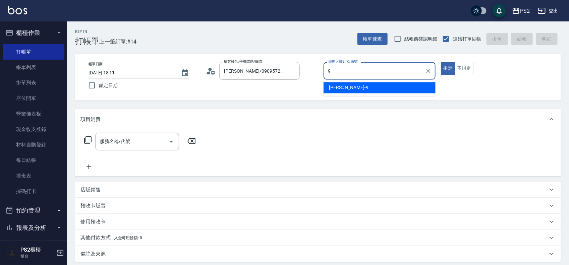
type input "[PERSON_NAME]-9"
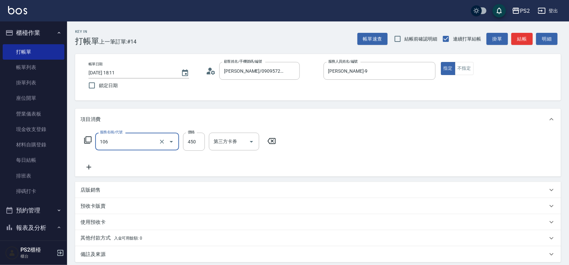
type input "A級單剪(106)"
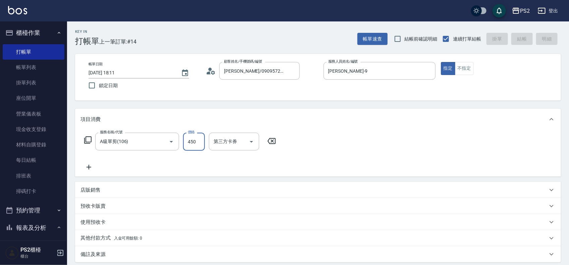
type input "[DATE] 18:12"
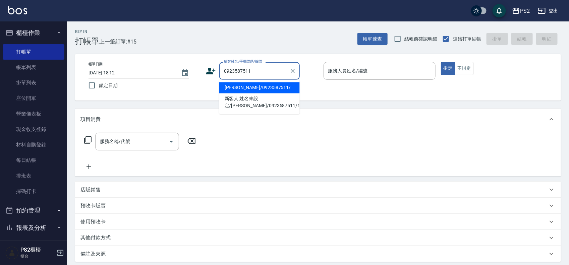
type input "[PERSON_NAME]/0923587511/"
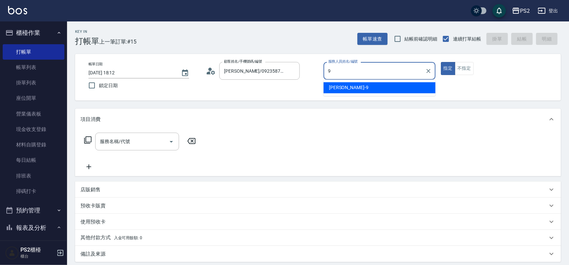
type input "[PERSON_NAME]-9"
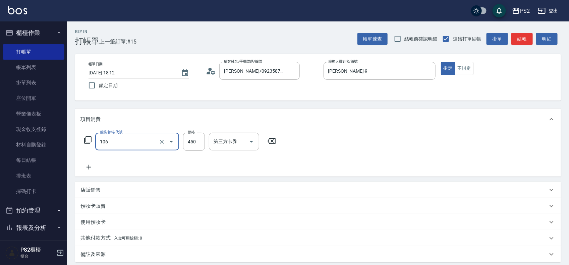
type input "A級單剪(106)"
